Goal: Complete application form

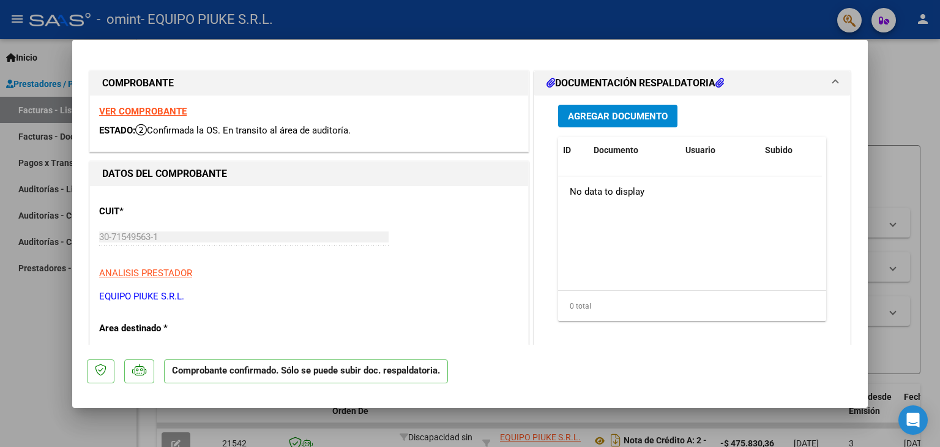
click at [892, 67] on div at bounding box center [470, 223] width 940 height 447
type input "$ 0,00"
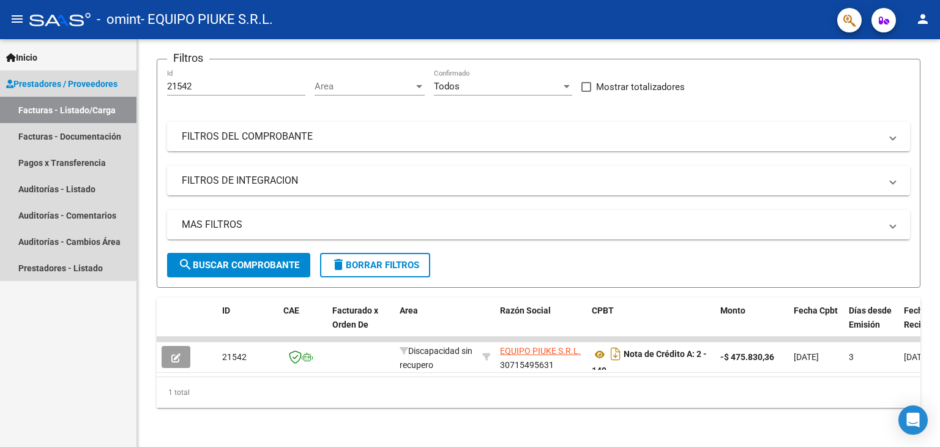
click at [37, 106] on link "Facturas - Listado/Carga" at bounding box center [68, 110] width 136 height 26
